Goal: Entertainment & Leisure: Browse casually

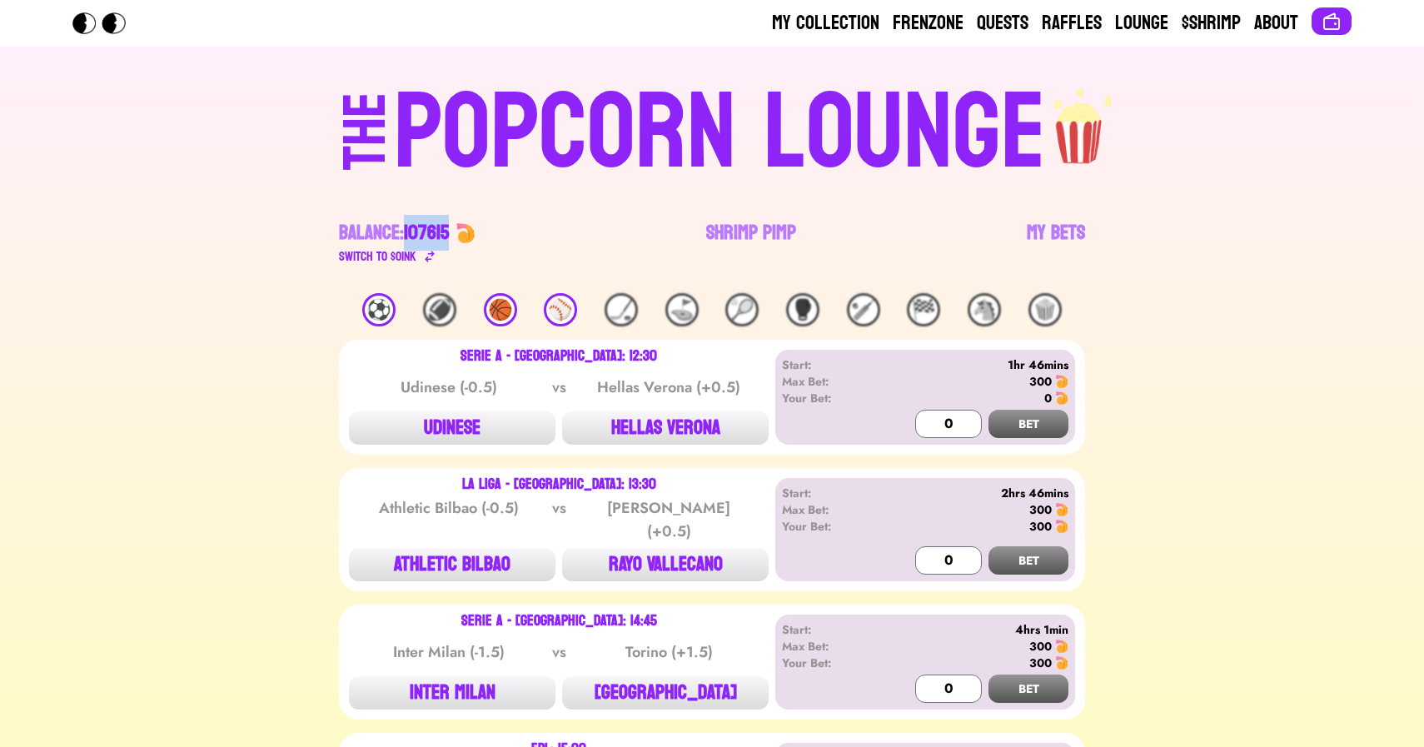
drag, startPoint x: 408, startPoint y: 227, endPoint x: 456, endPoint y: 228, distance: 47.5
click at [456, 228] on div "Balance: 107615" at bounding box center [407, 233] width 137 height 27
click at [449, 228] on span "107615" at bounding box center [426, 233] width 45 height 36
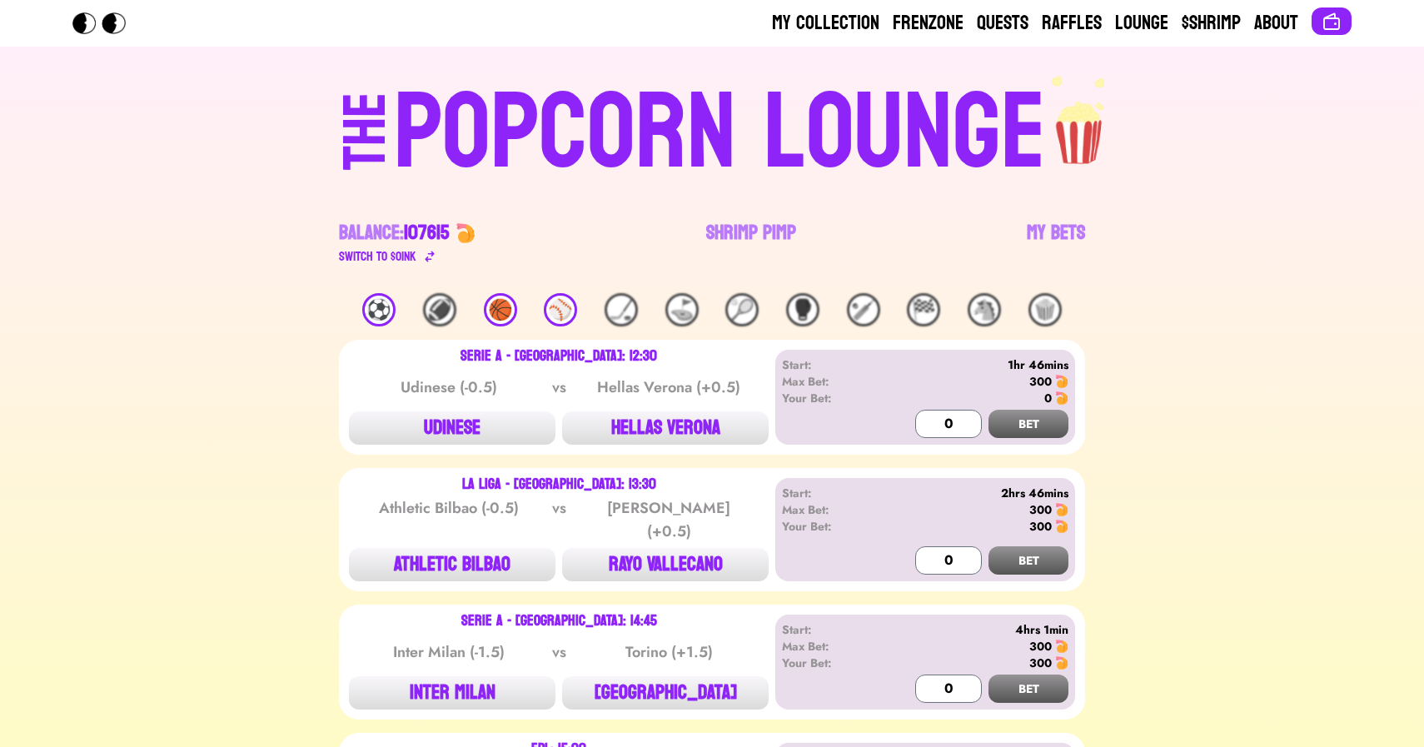
click at [449, 228] on span "107615" at bounding box center [426, 233] width 45 height 36
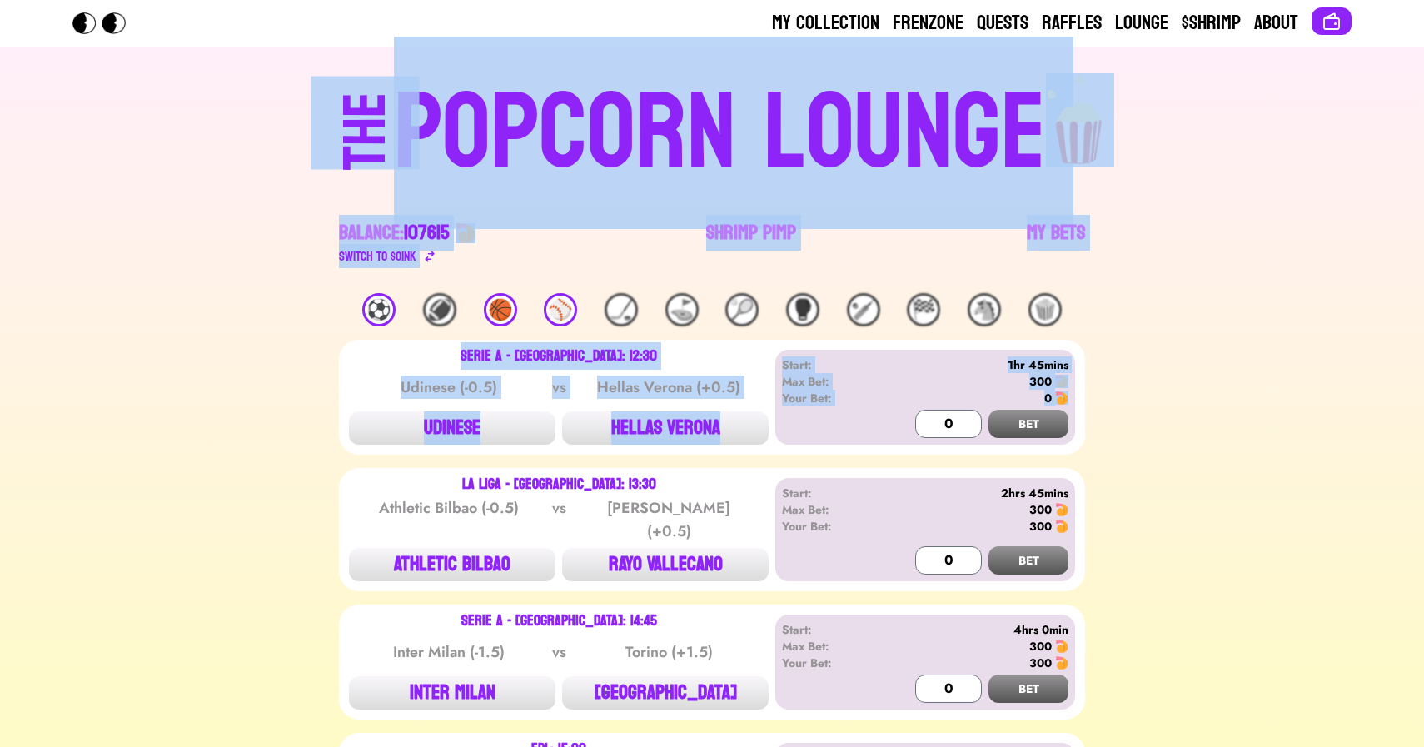
drag, startPoint x: 145, startPoint y: 127, endPoint x: 1127, endPoint y: 400, distance: 1018.9
